Goal: Check status: Verify the current state of an ongoing process or item

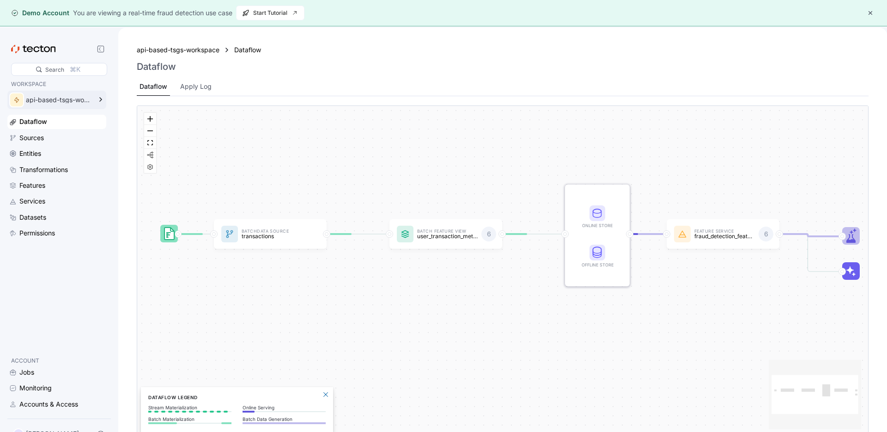
click at [62, 95] on div "api-based-tsgs-workspace" at bounding box center [50, 100] width 86 height 18
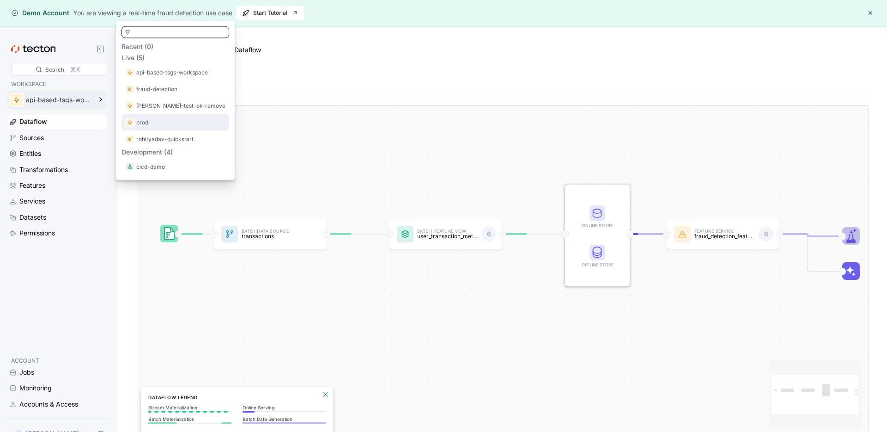
click at [159, 118] on div "prod" at bounding box center [175, 122] width 100 height 9
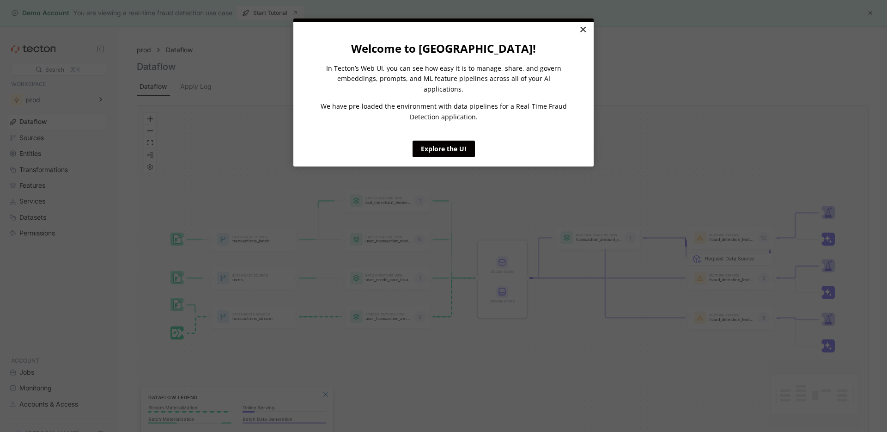
click at [587, 32] on link "×" at bounding box center [583, 30] width 16 height 17
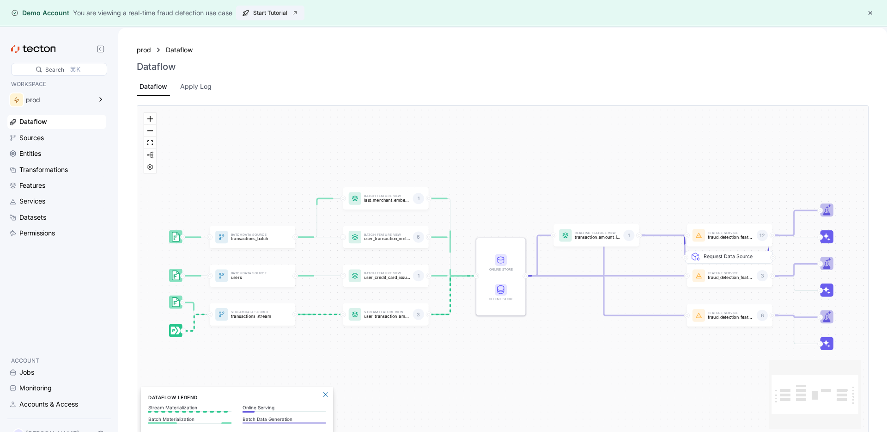
click at [272, 12] on span "Start Tutorial" at bounding box center [270, 13] width 56 height 14
click at [49, 181] on div "Features" at bounding box center [61, 185] width 85 height 10
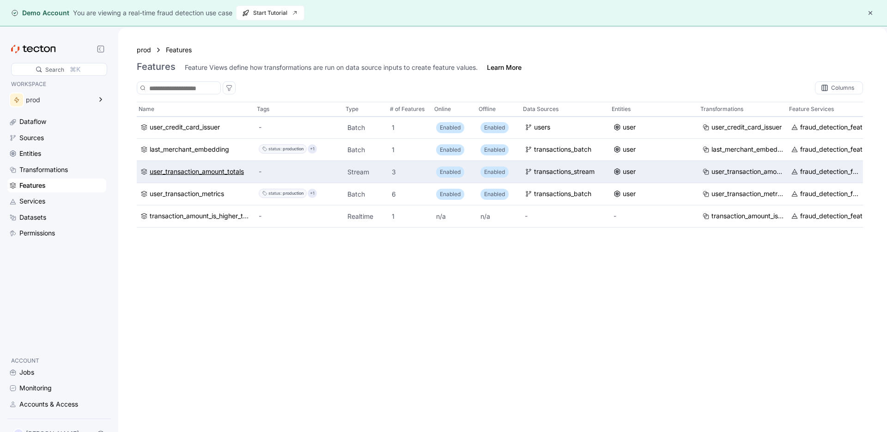
click at [203, 172] on div "user_transaction_amount_totals" at bounding box center [197, 172] width 94 height 10
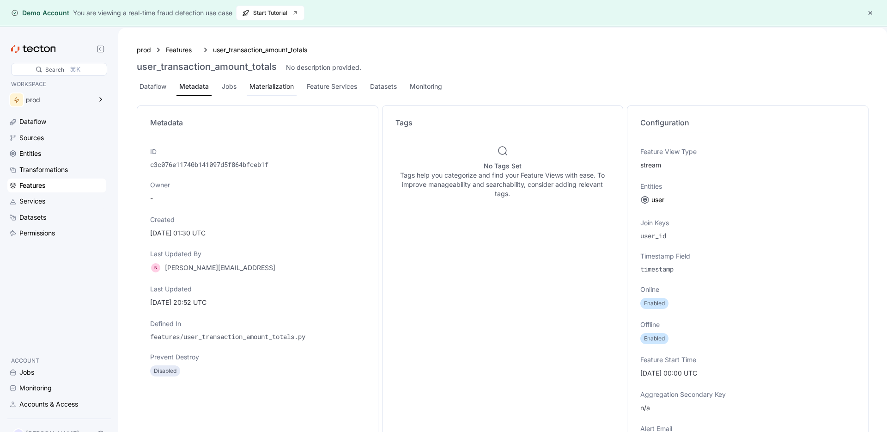
click at [261, 89] on div "Materialization" at bounding box center [272, 86] width 44 height 10
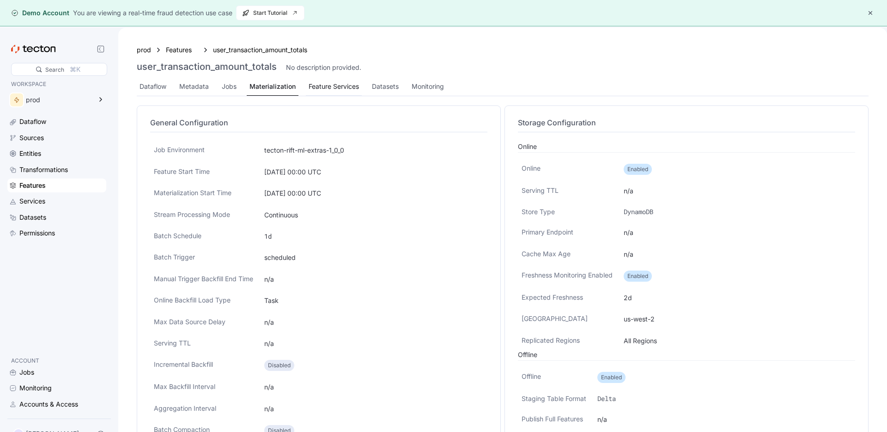
click at [309, 90] on div "Feature Services" at bounding box center [334, 86] width 50 height 10
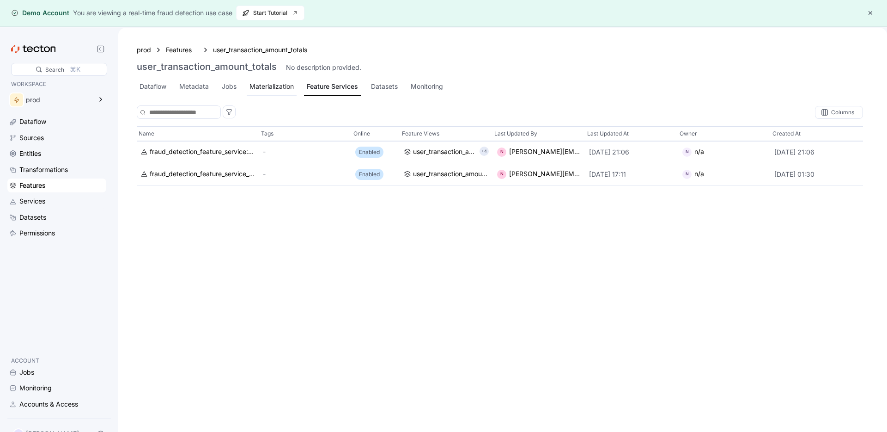
click at [263, 88] on div "Materialization" at bounding box center [272, 86] width 44 height 10
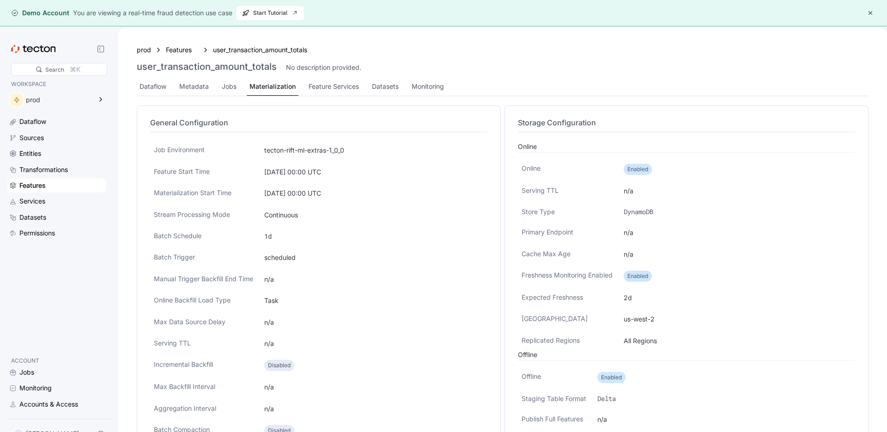
scroll to position [23, 0]
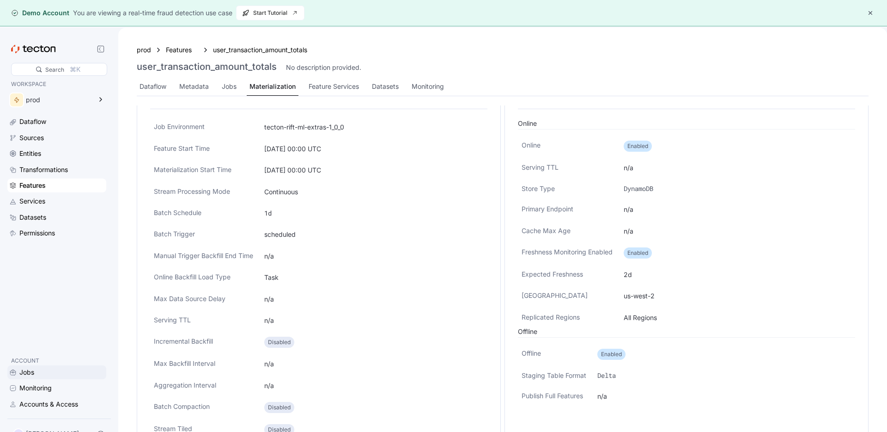
click at [31, 373] on div "Jobs" at bounding box center [26, 372] width 15 height 10
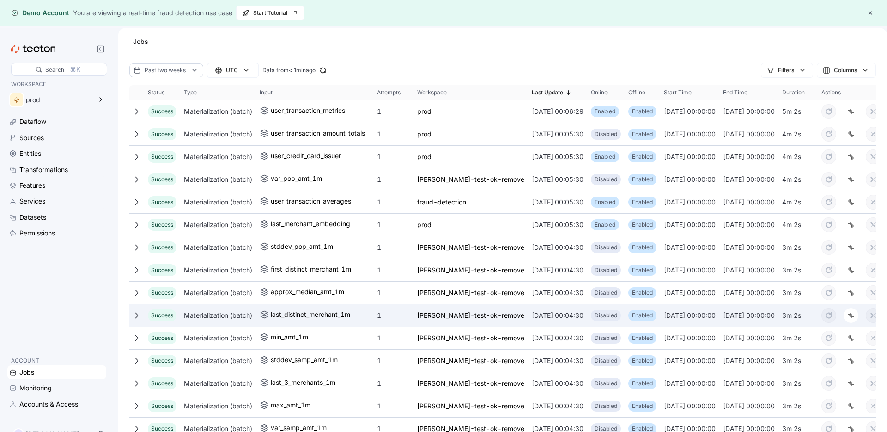
click at [136, 315] on icon at bounding box center [136, 315] width 7 height 7
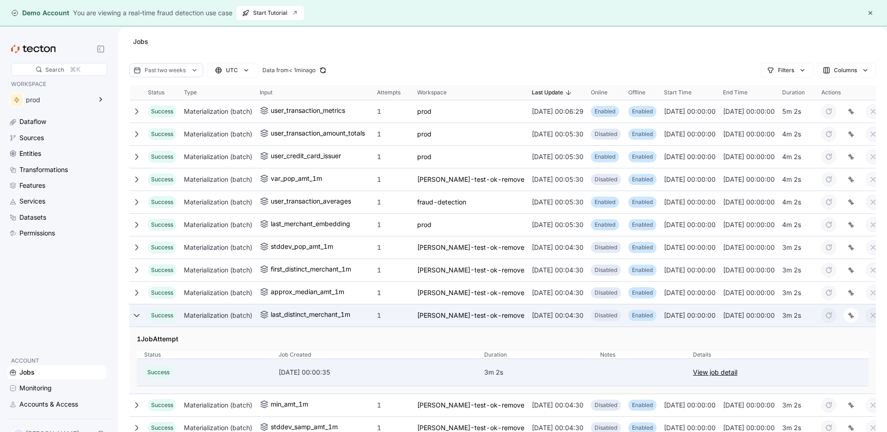
click at [738, 375] on link "View job detail" at bounding box center [715, 372] width 44 height 11
